Goal: Information Seeking & Learning: Learn about a topic

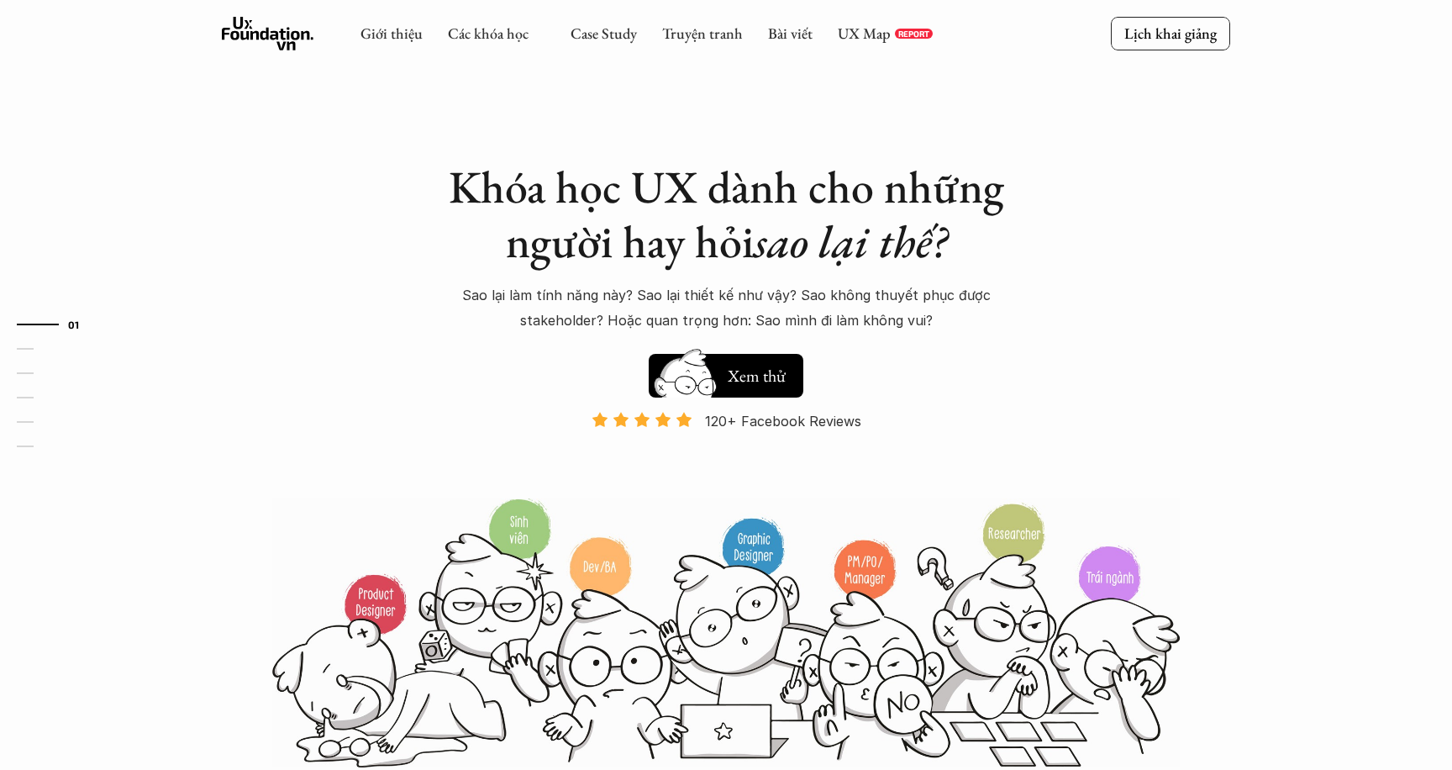
click at [1276, 21] on div "Giới thiệu Các khóa học Case Study Truyện tranh Bài viết UX Map REPORT Lịch kha…" at bounding box center [726, 34] width 1452 height 69
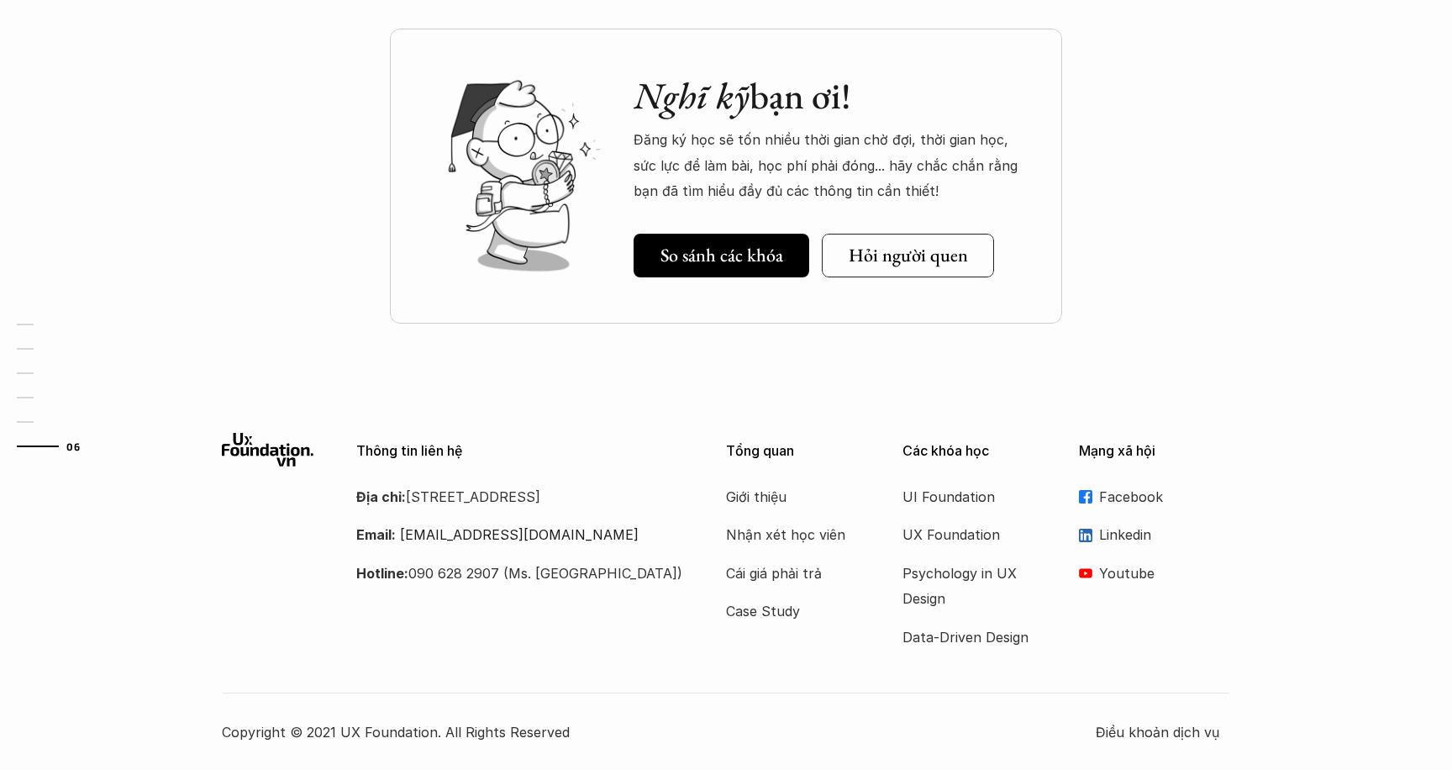
scroll to position [5880, 0]
click at [945, 532] on p "UX Foundation" at bounding box center [969, 536] width 134 height 25
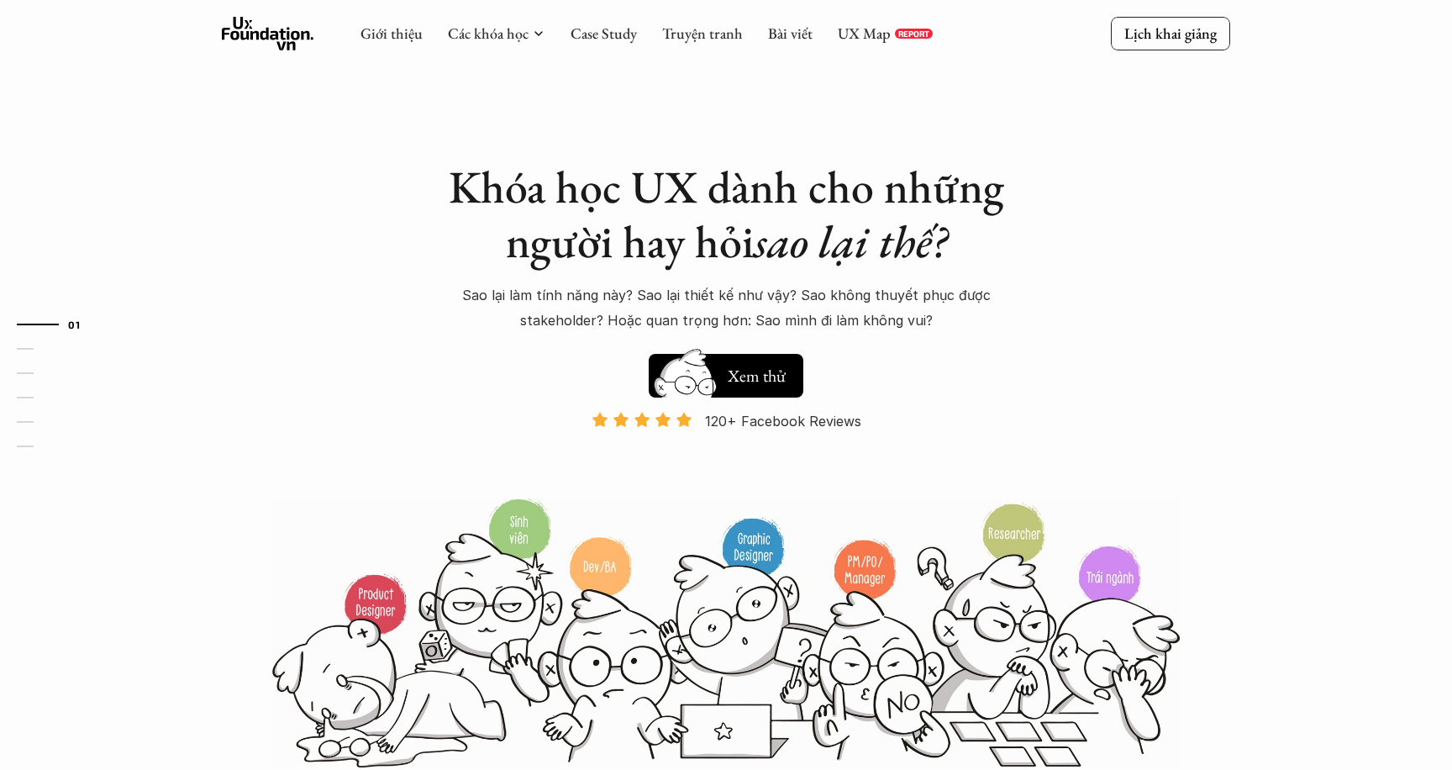
scroll to position [123, 0]
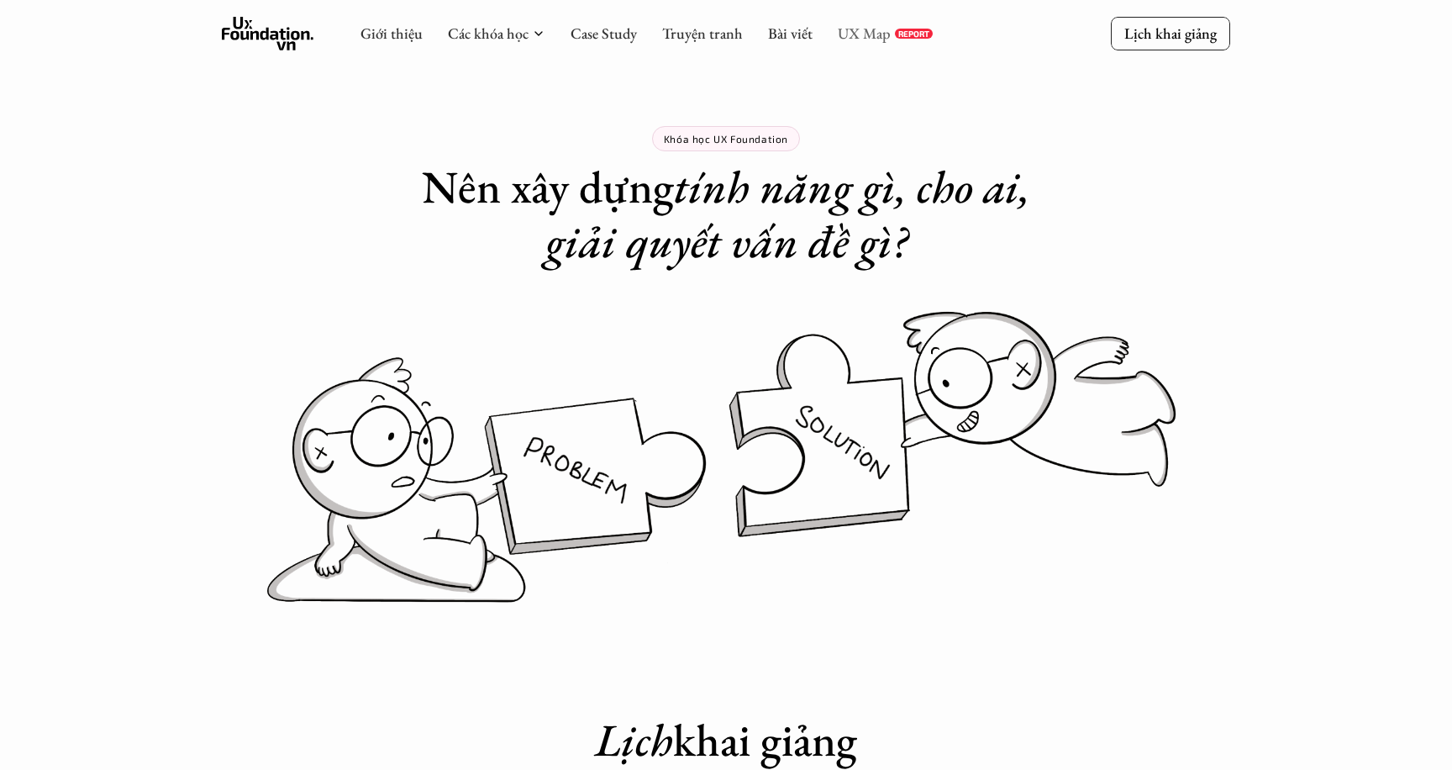
click at [864, 39] on link "UX Map" at bounding box center [864, 33] width 53 height 19
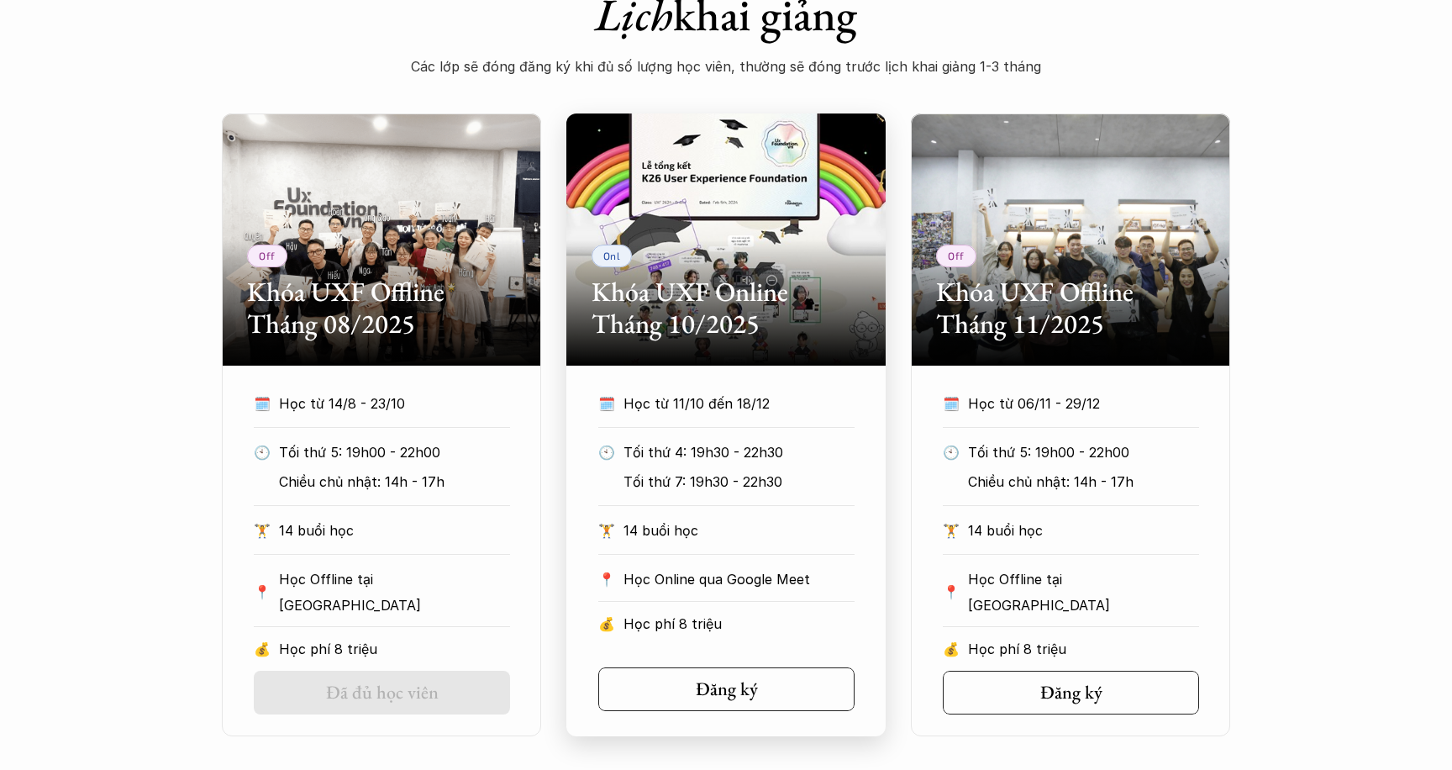
scroll to position [728, 0]
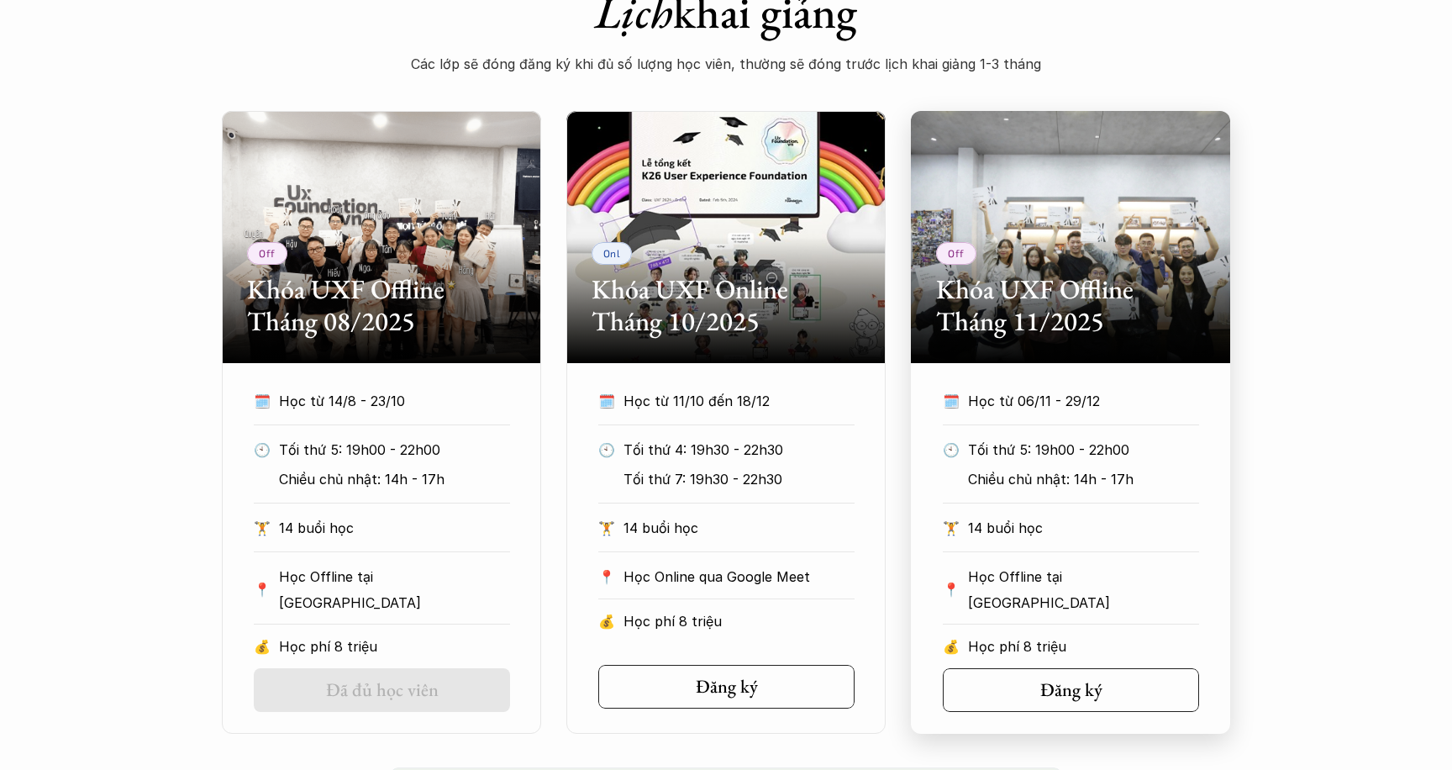
click at [1039, 332] on h2 "Khóa UXF Offline Tháng 11/2025" at bounding box center [1070, 305] width 269 height 65
click at [421, 327] on h2 "Khóa UXF Offline Tháng 08/2025" at bounding box center [381, 305] width 269 height 65
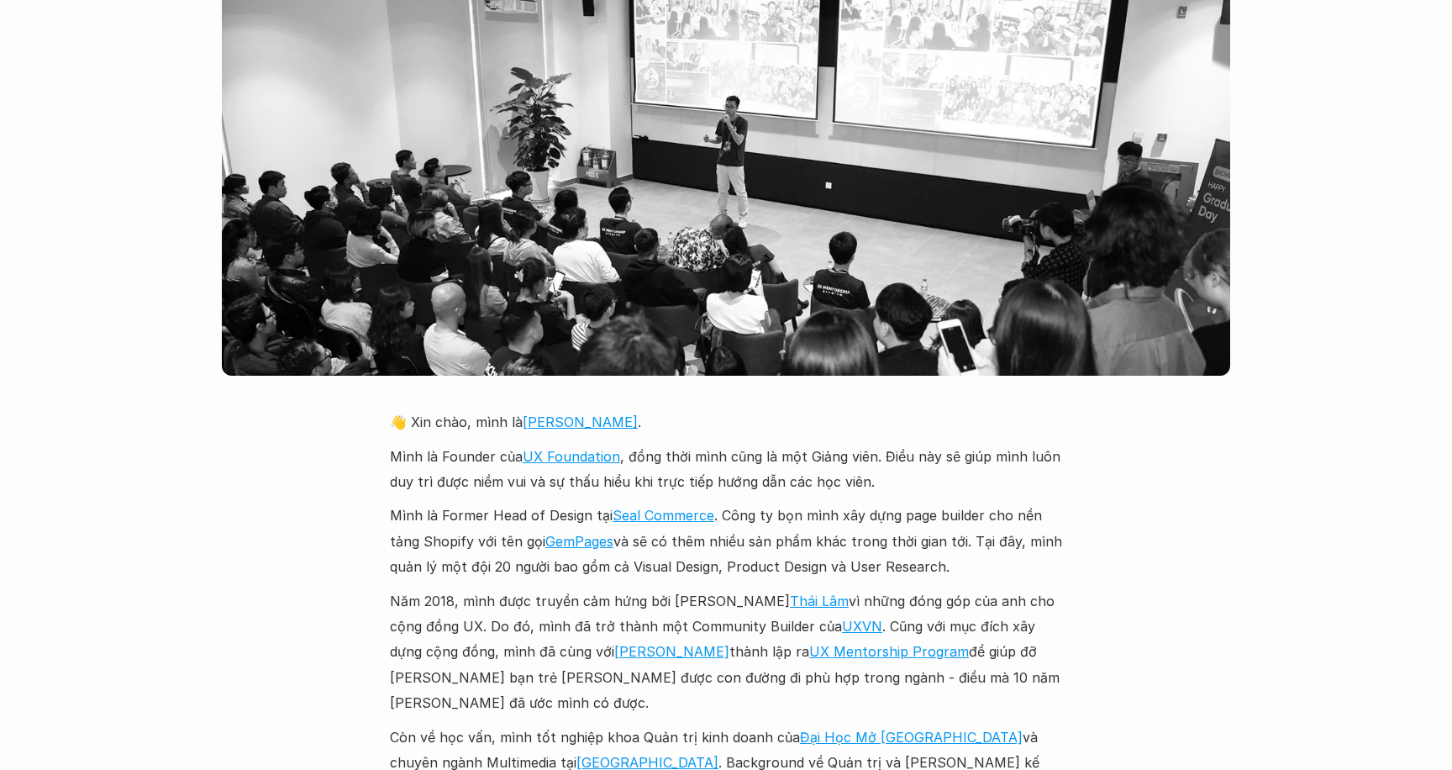
scroll to position [3841, 0]
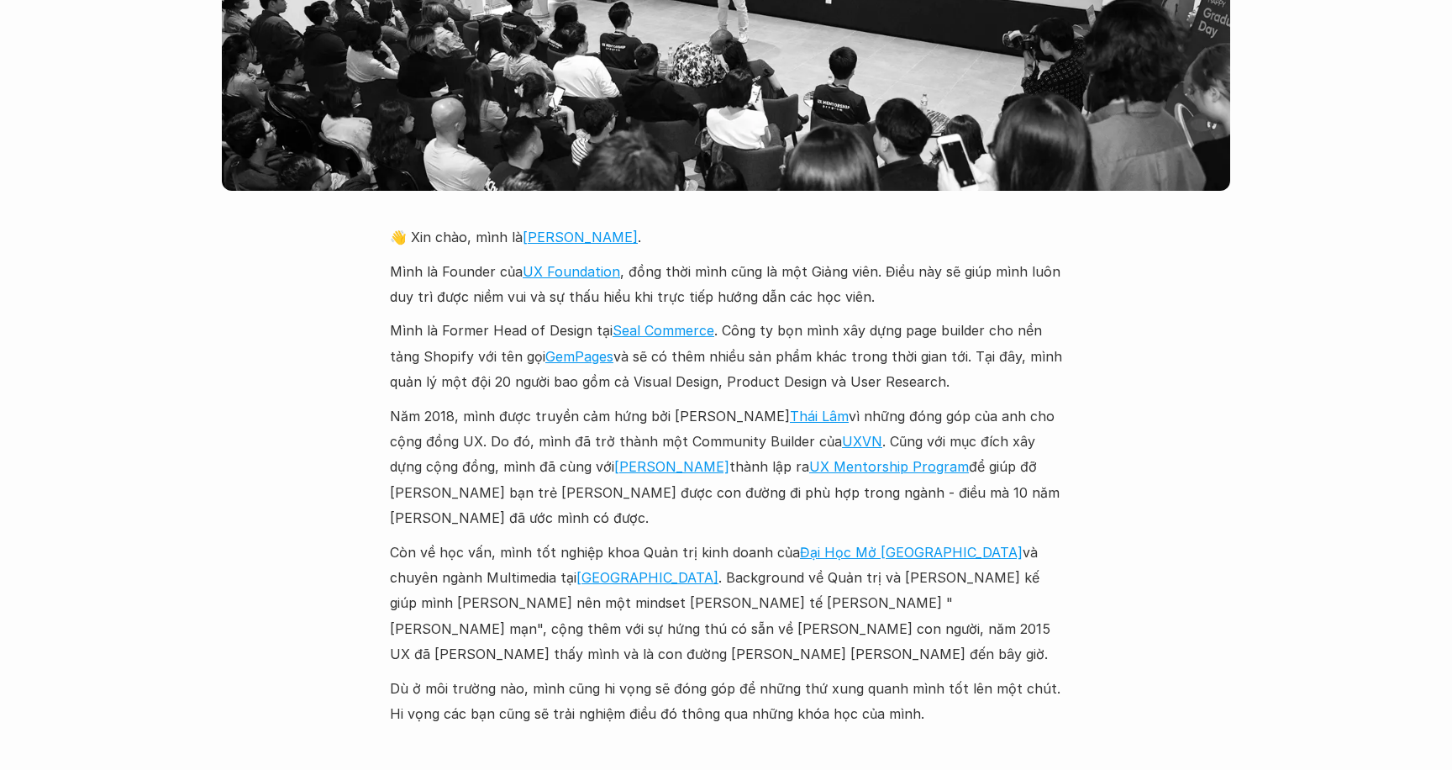
click at [876, 259] on p "Mình là Founder của UX Foundation , đồng thời mình cũng là một Giảng viên. Điều…" at bounding box center [726, 284] width 672 height 51
click at [1125, 365] on div "[PERSON_NAME] Các [PERSON_NAME] học Case Study Truyện [PERSON_NAME] viết UX Map…" at bounding box center [726, 592] width 1452 height 8867
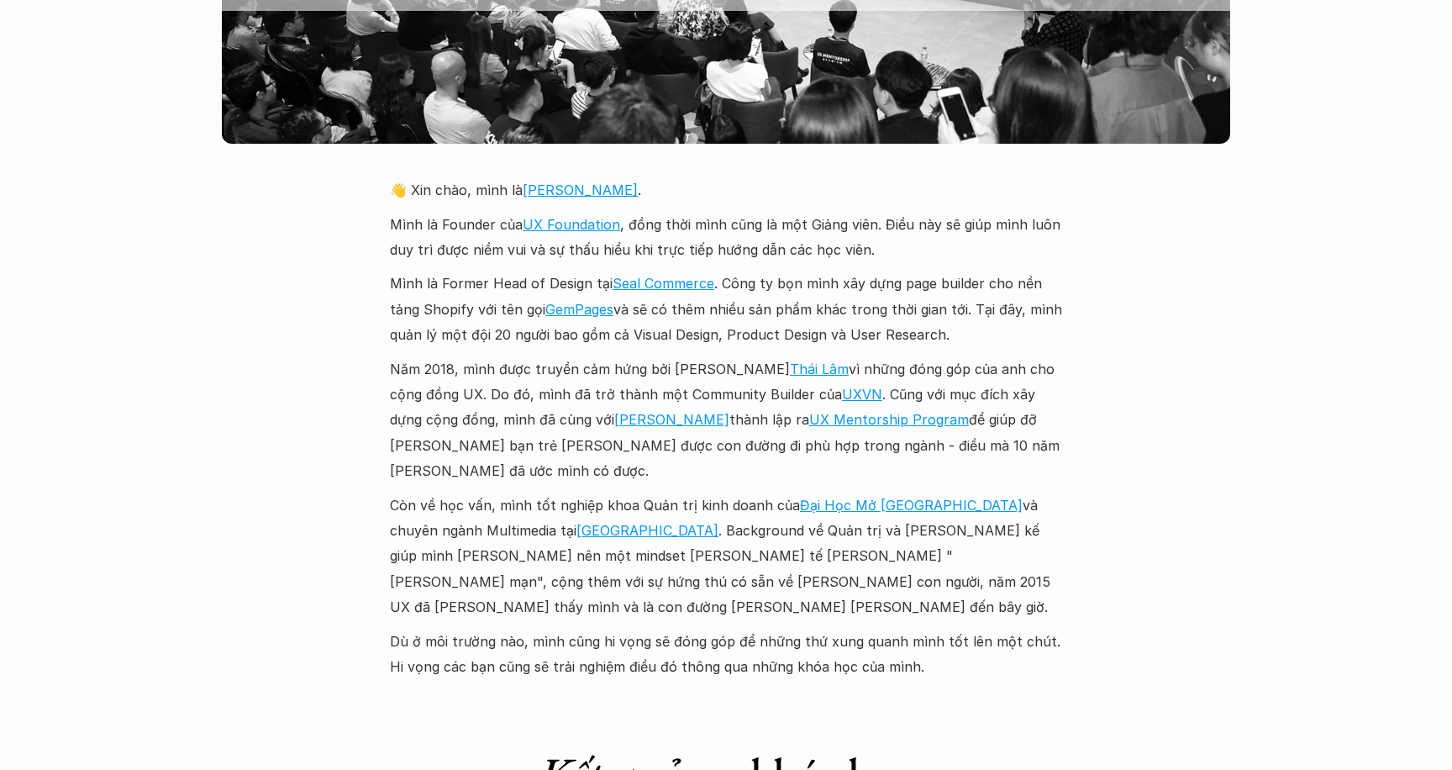
scroll to position [3822, 0]
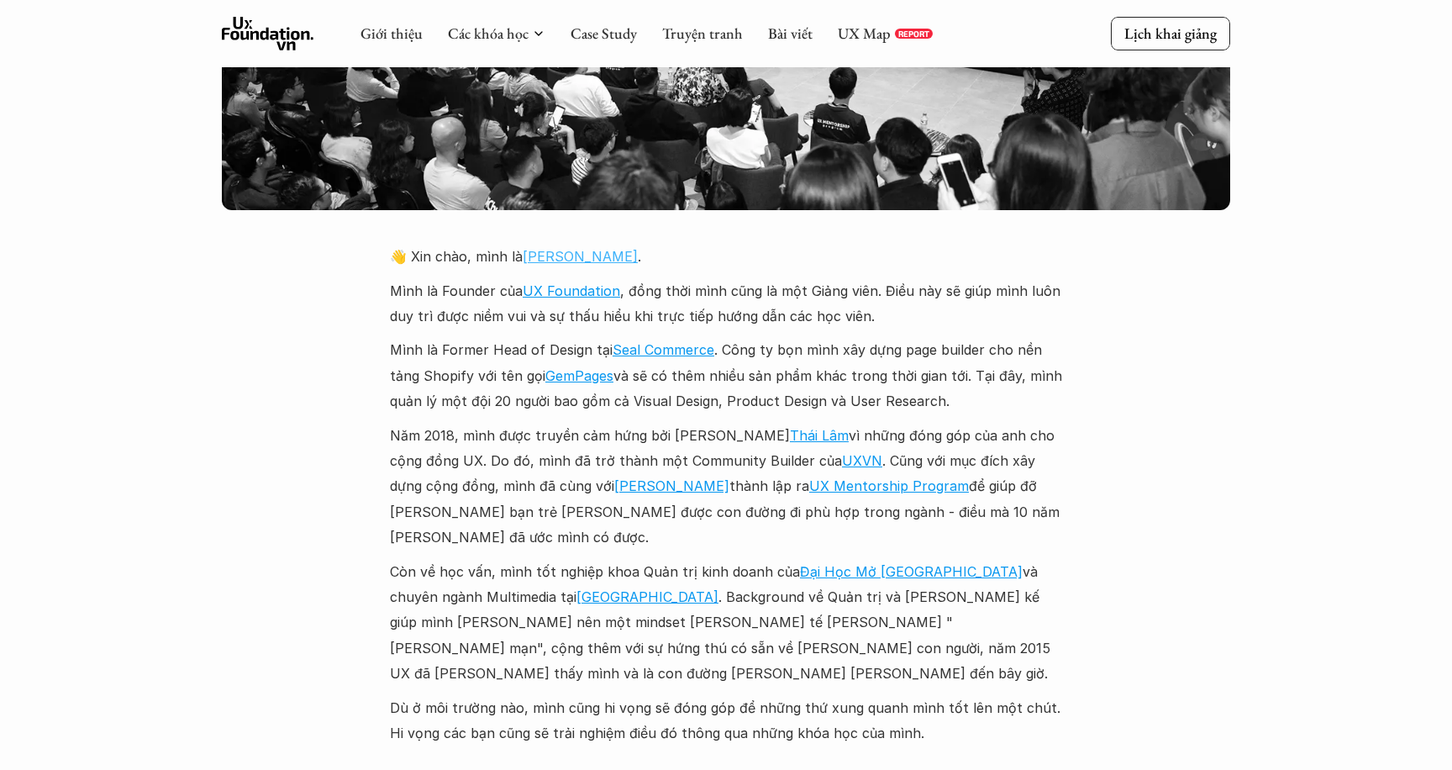
click at [550, 248] on link "[PERSON_NAME]" at bounding box center [580, 256] width 115 height 17
